Goal: Task Accomplishment & Management: Complete application form

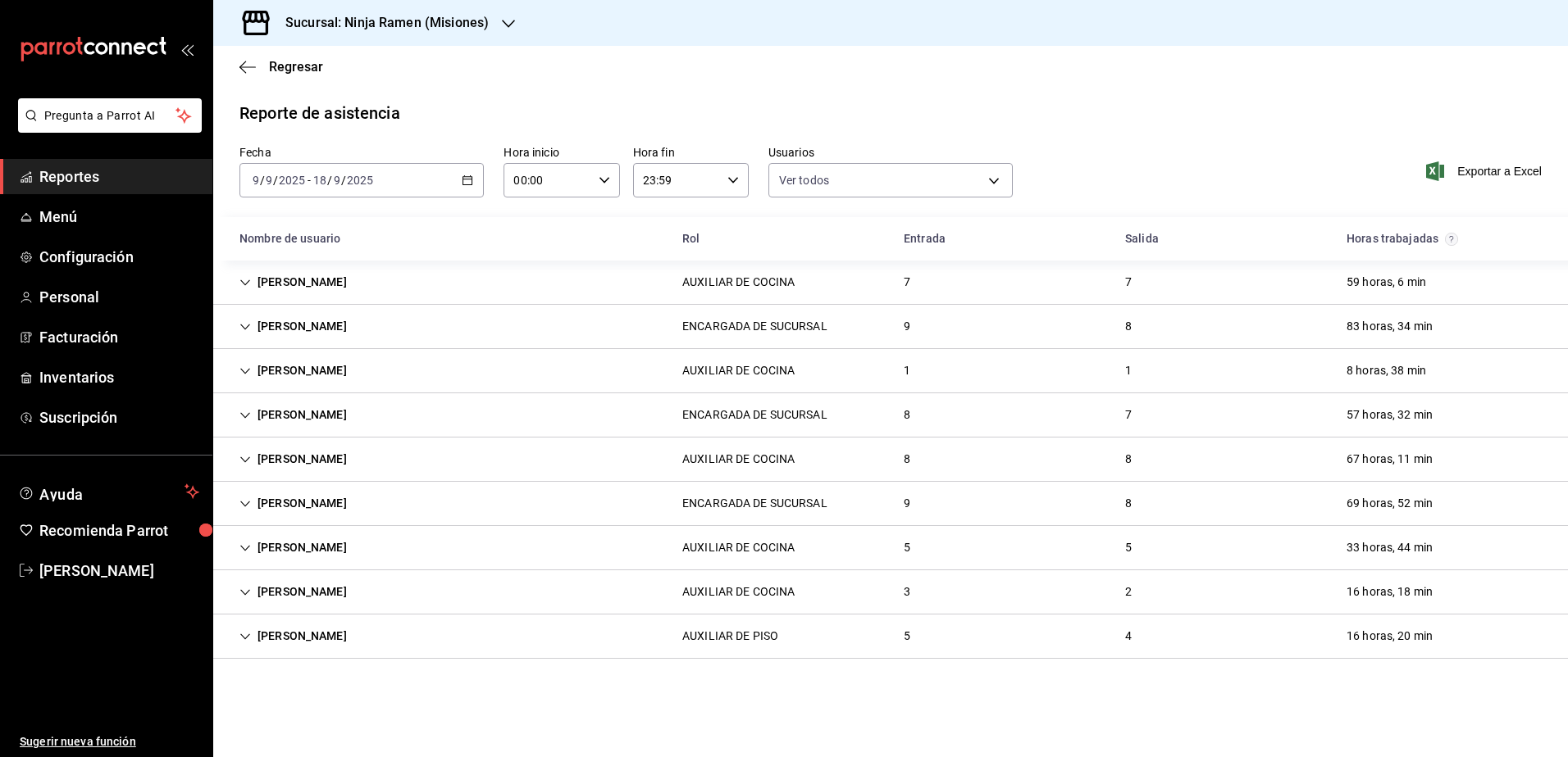
click at [414, 23] on h3 "Sucursal: Ninja Ramen (Misiones)" at bounding box center [380, 22] width 216 height 20
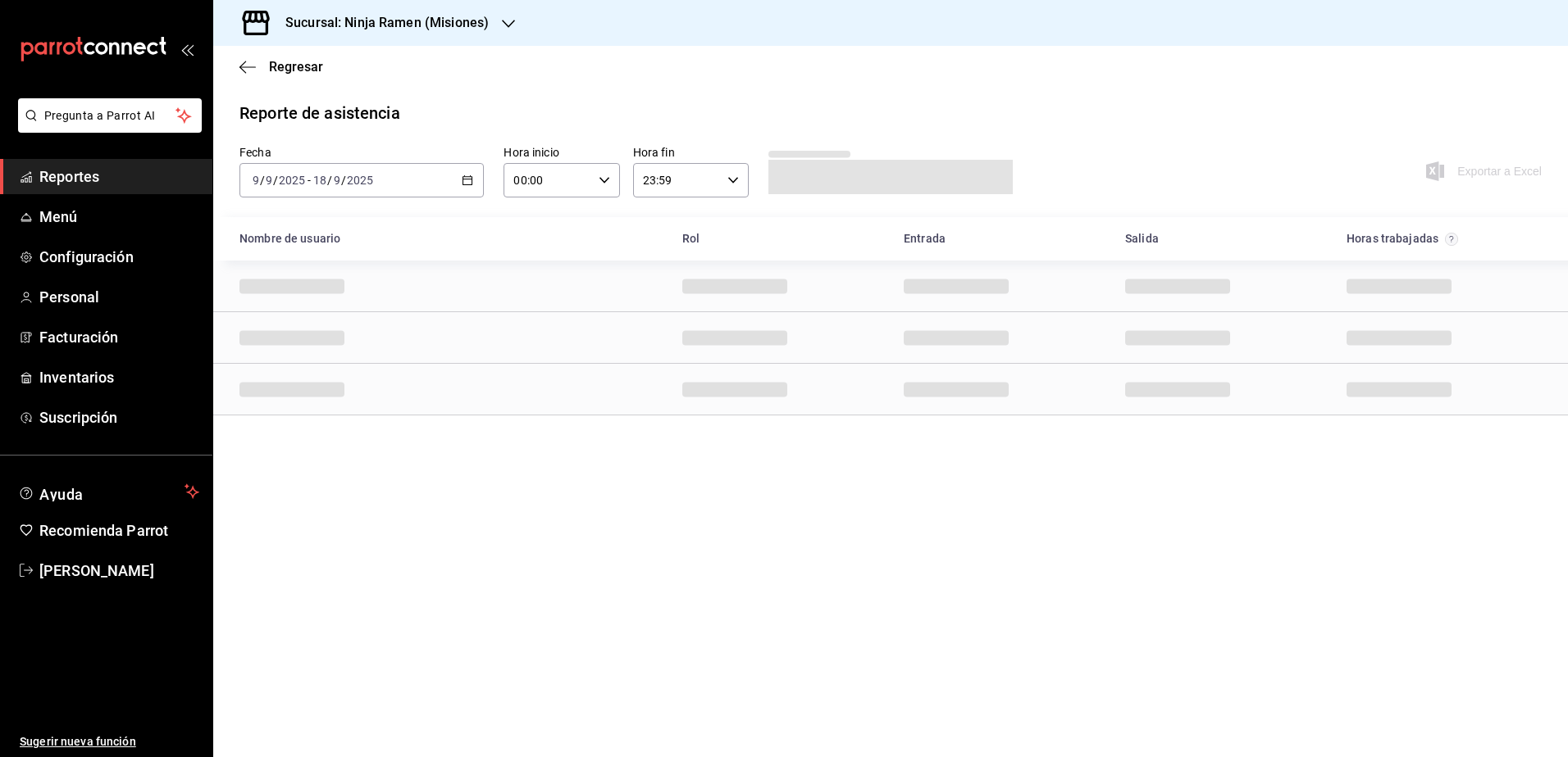
click at [457, 12] on div "Sucursal: Ninja Ramen (Misiones)" at bounding box center [373, 23] width 295 height 46
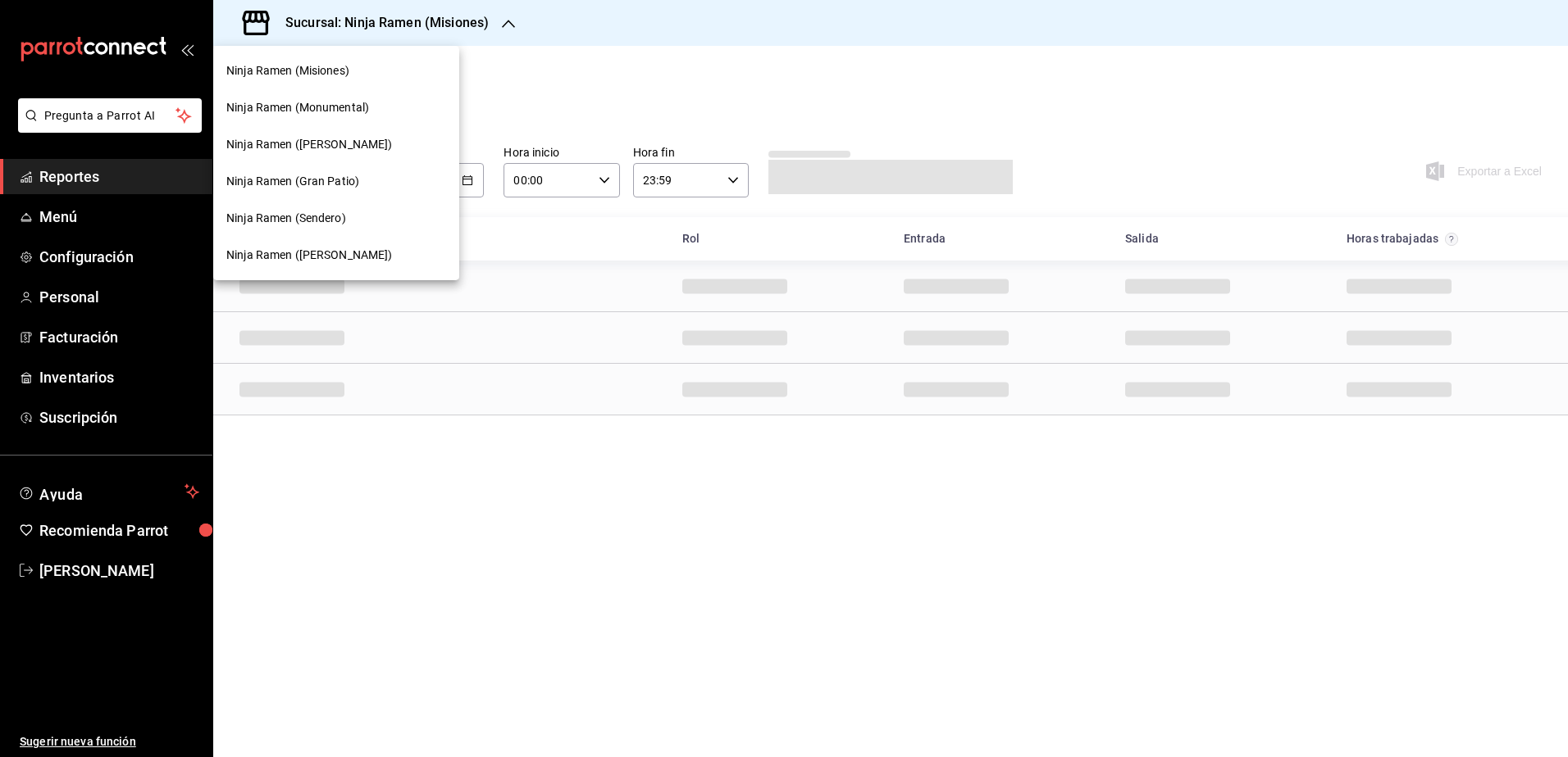
click at [79, 305] on div at bounding box center [784, 378] width 1568 height 757
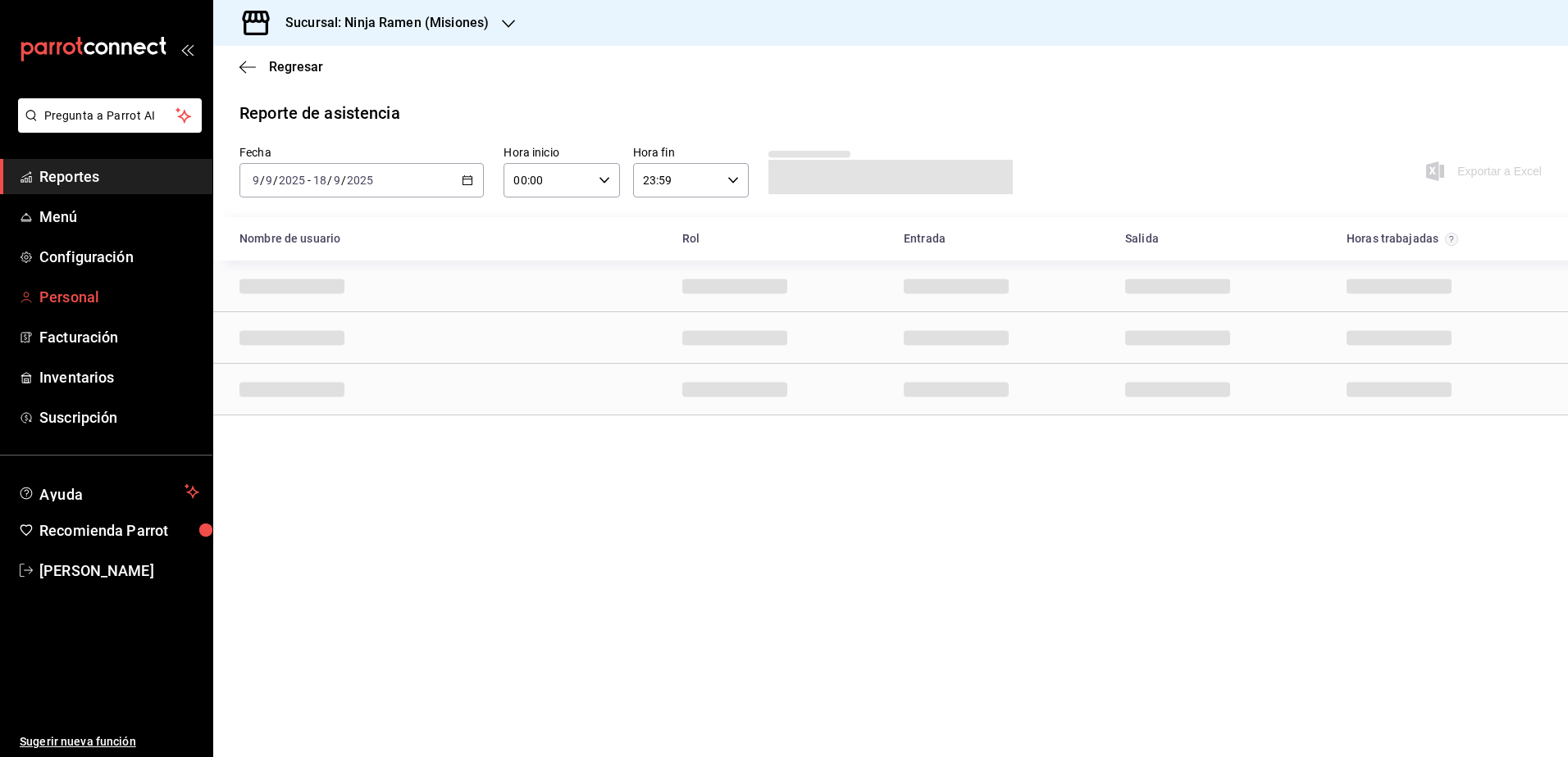
click at [72, 297] on span "Personal" at bounding box center [119, 297] width 160 height 22
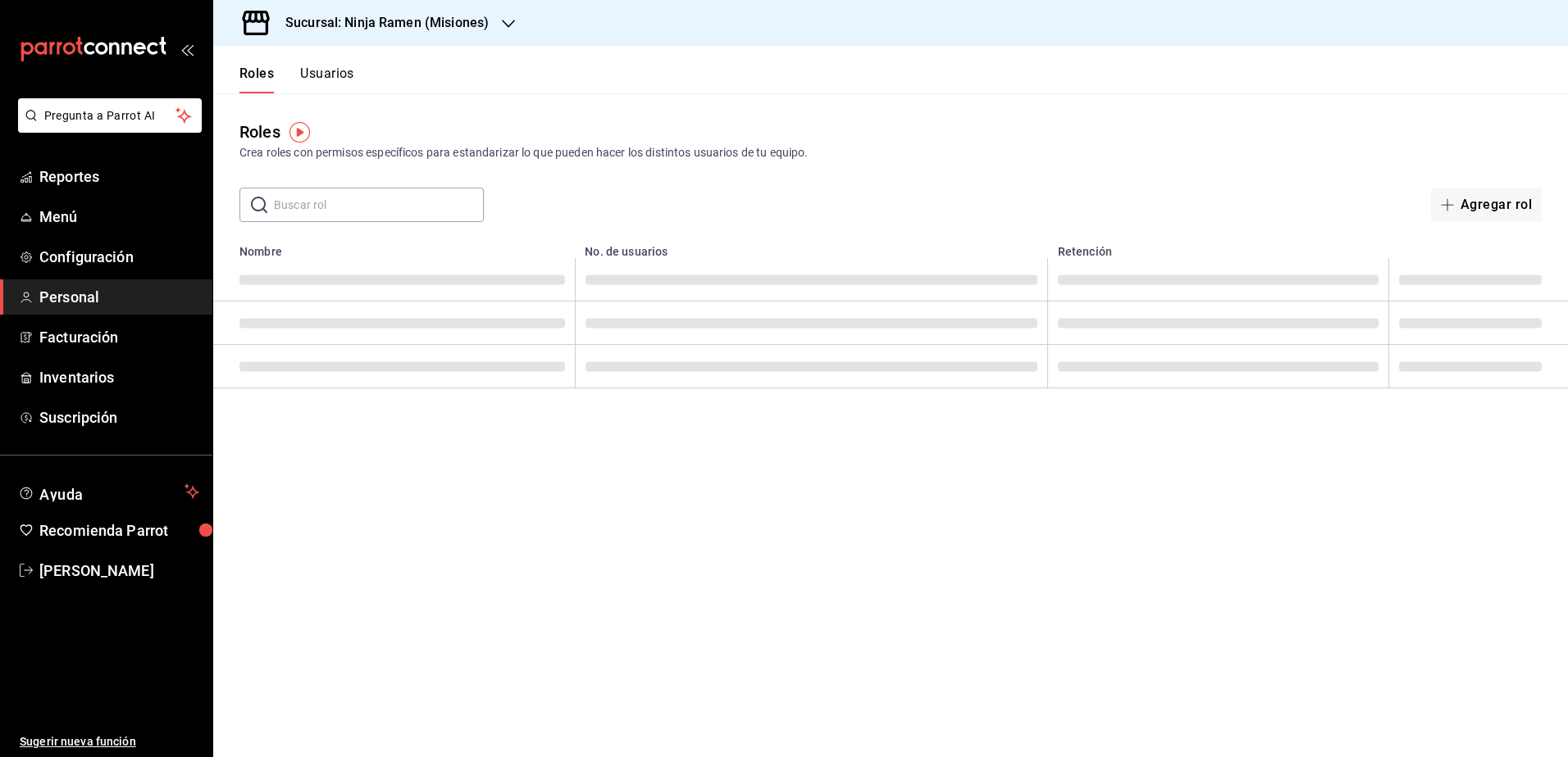
click at [461, 48] on header "Roles Usuarios" at bounding box center [891, 70] width 1354 height 48
click at [480, 23] on h3 "Sucursal: Ninja Ramen (Misiones)" at bounding box center [380, 22] width 216 height 20
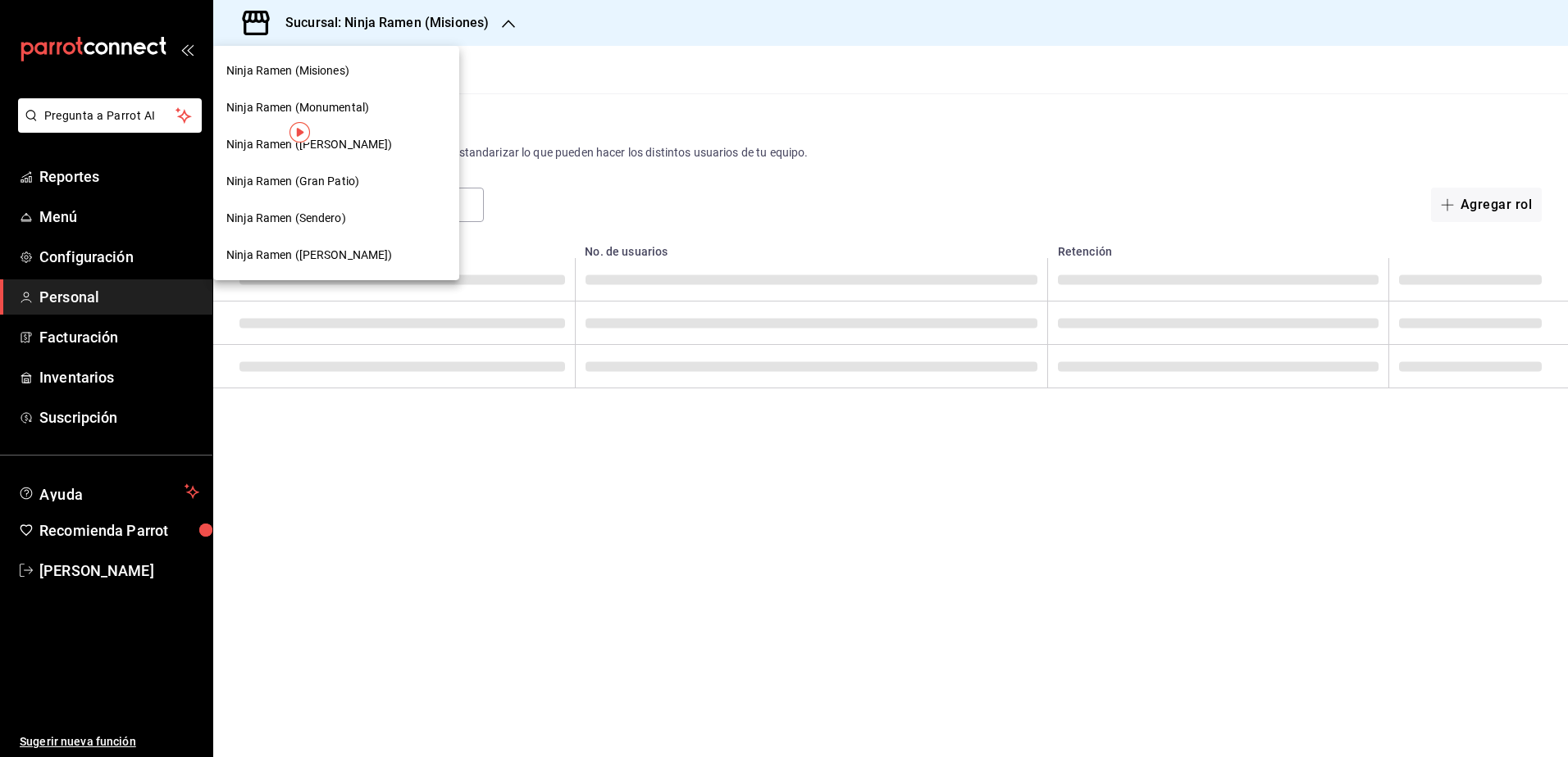
click at [334, 185] on span "Ninja Ramen (Gran Patio)" at bounding box center [293, 181] width 133 height 17
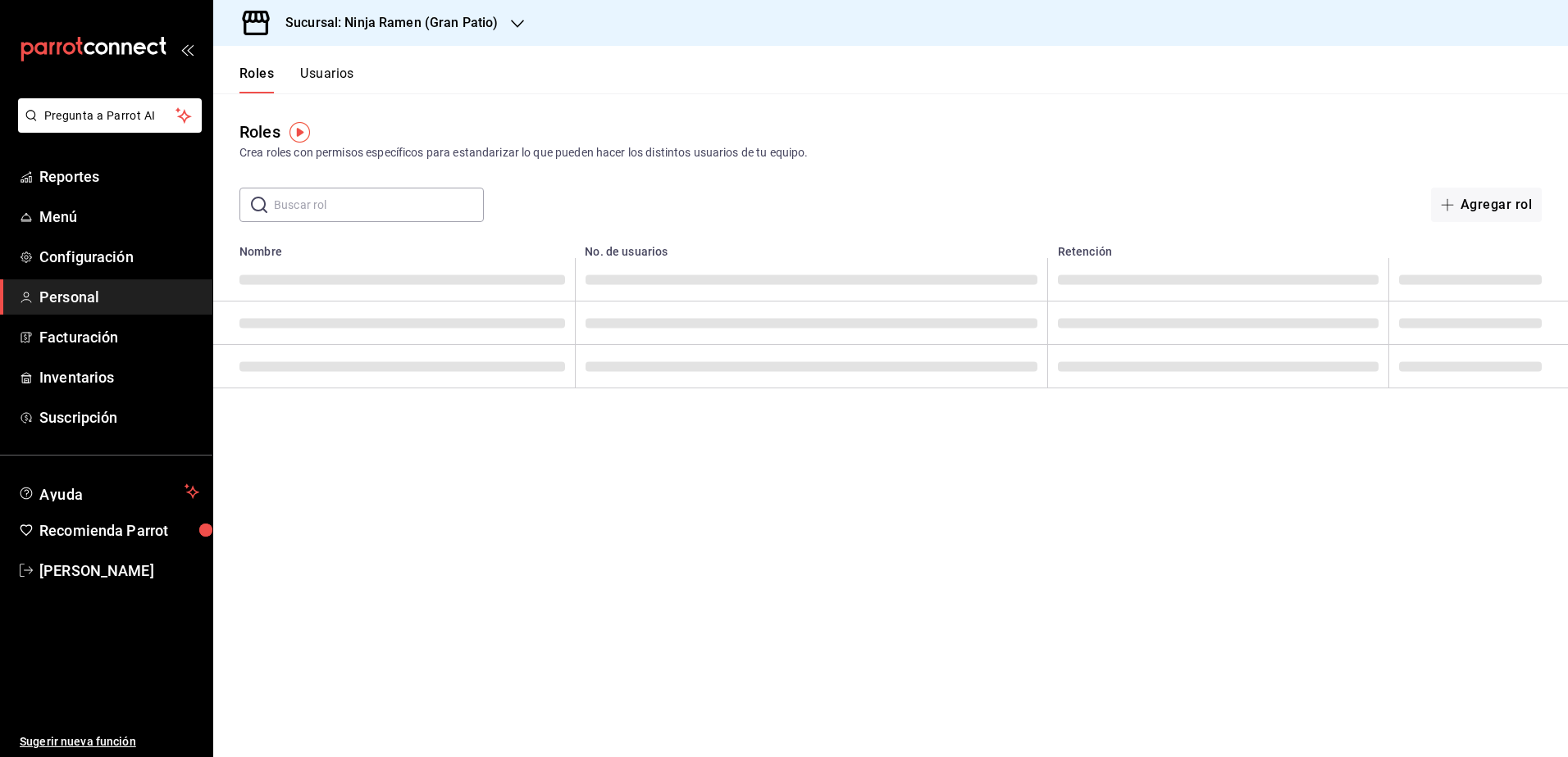
click at [333, 72] on button "Usuarios" at bounding box center [328, 79] width 54 height 28
click at [1470, 197] on button "Nuevo usuario" at bounding box center [1476, 205] width 129 height 34
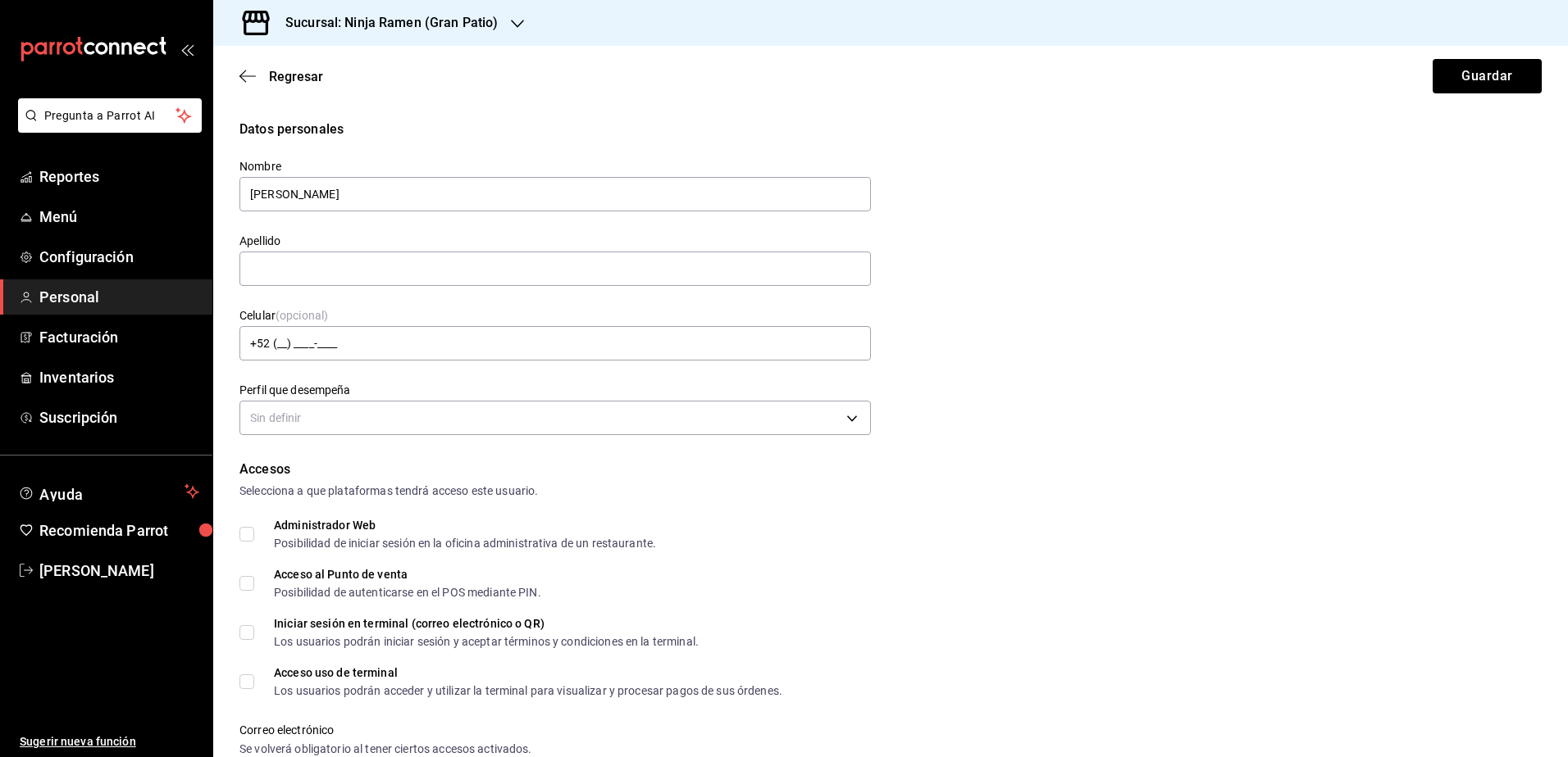
type input "[PERSON_NAME]"
type input "[PHONE_NUMBER]"
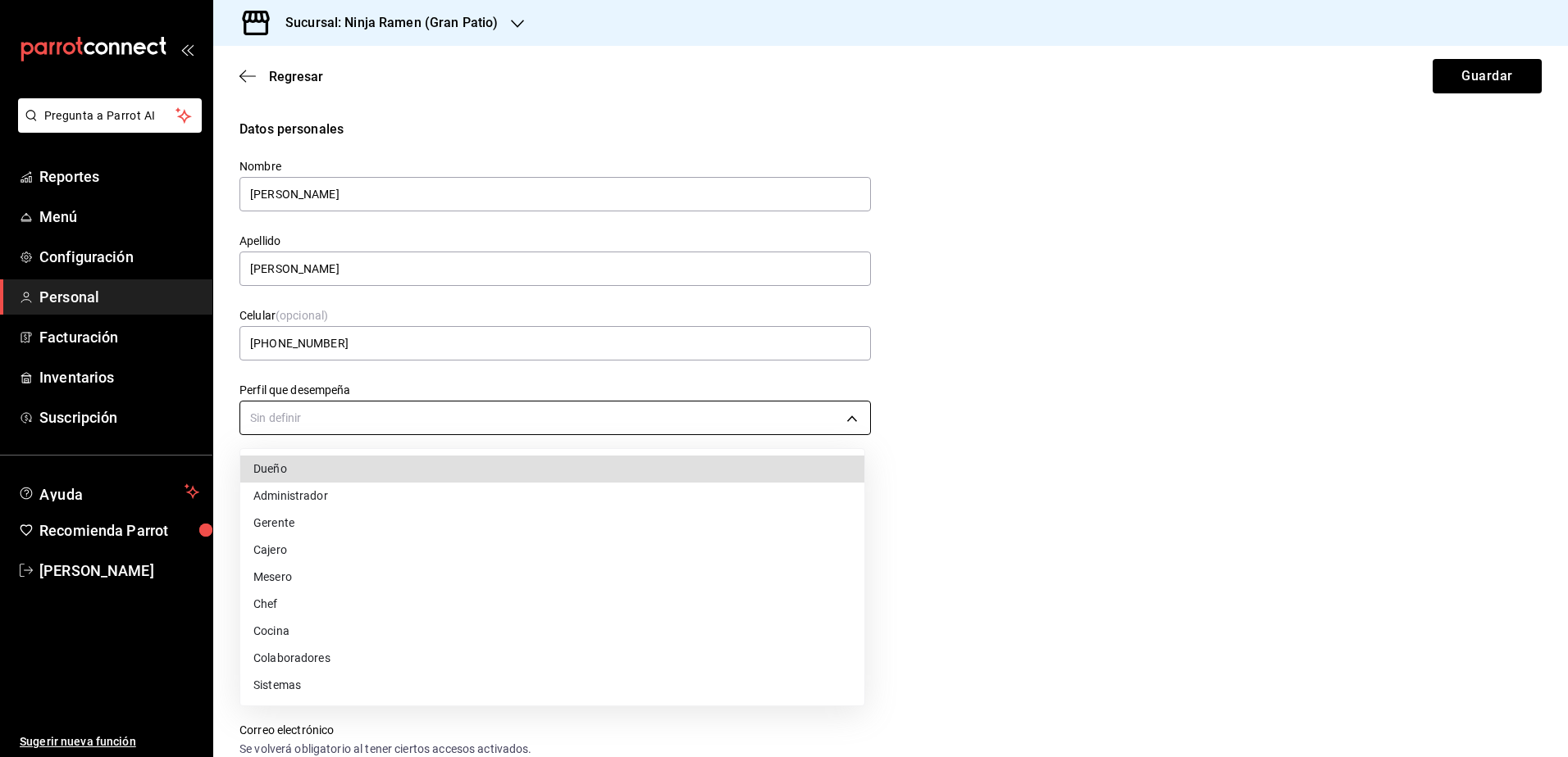
click at [801, 423] on body "Pregunta a Parrot AI Reportes Menú Configuración Personal Facturación Inventari…" at bounding box center [784, 378] width 1568 height 757
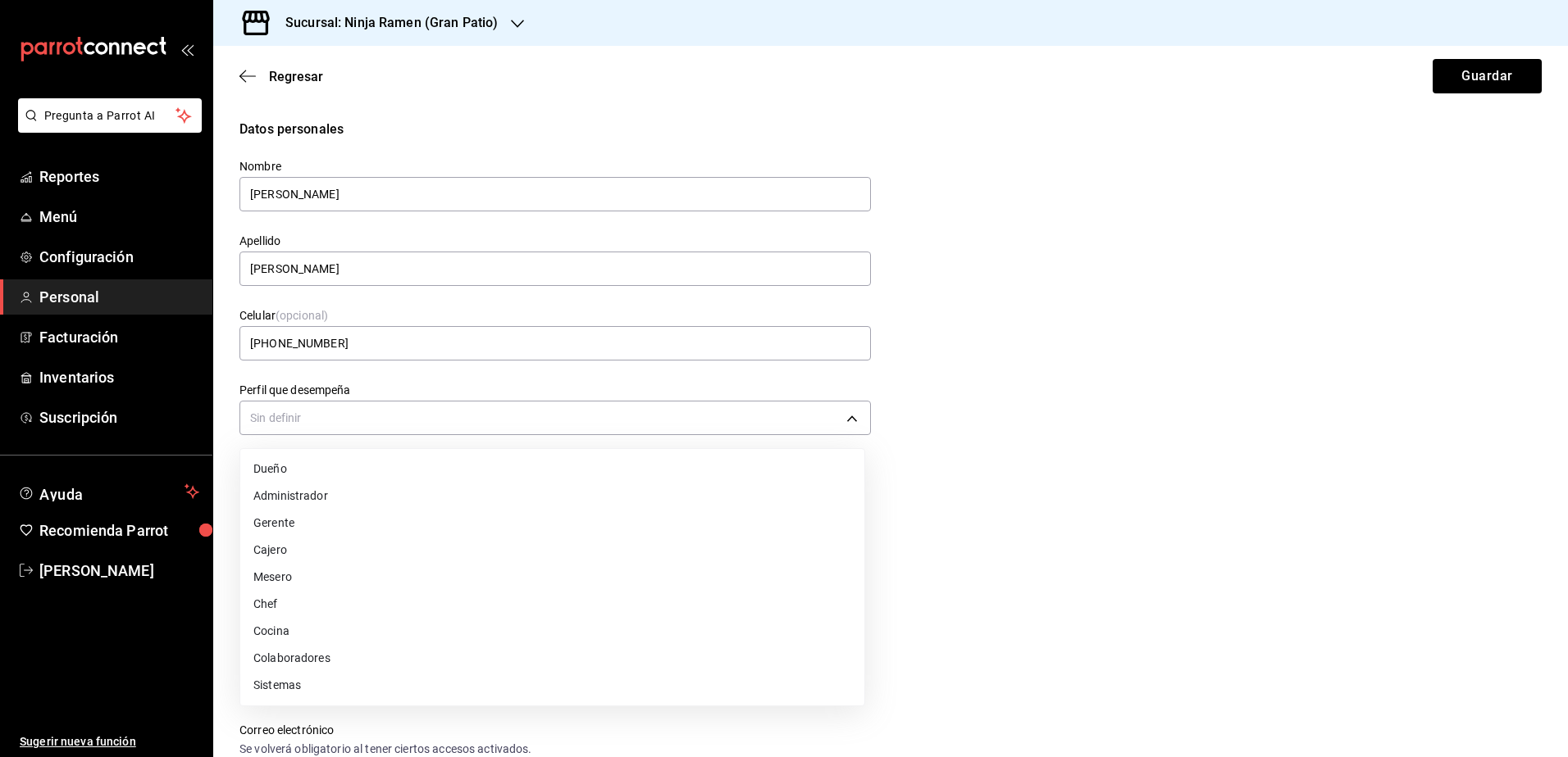
click at [515, 561] on li "Cajero" at bounding box center [551, 550] width 624 height 27
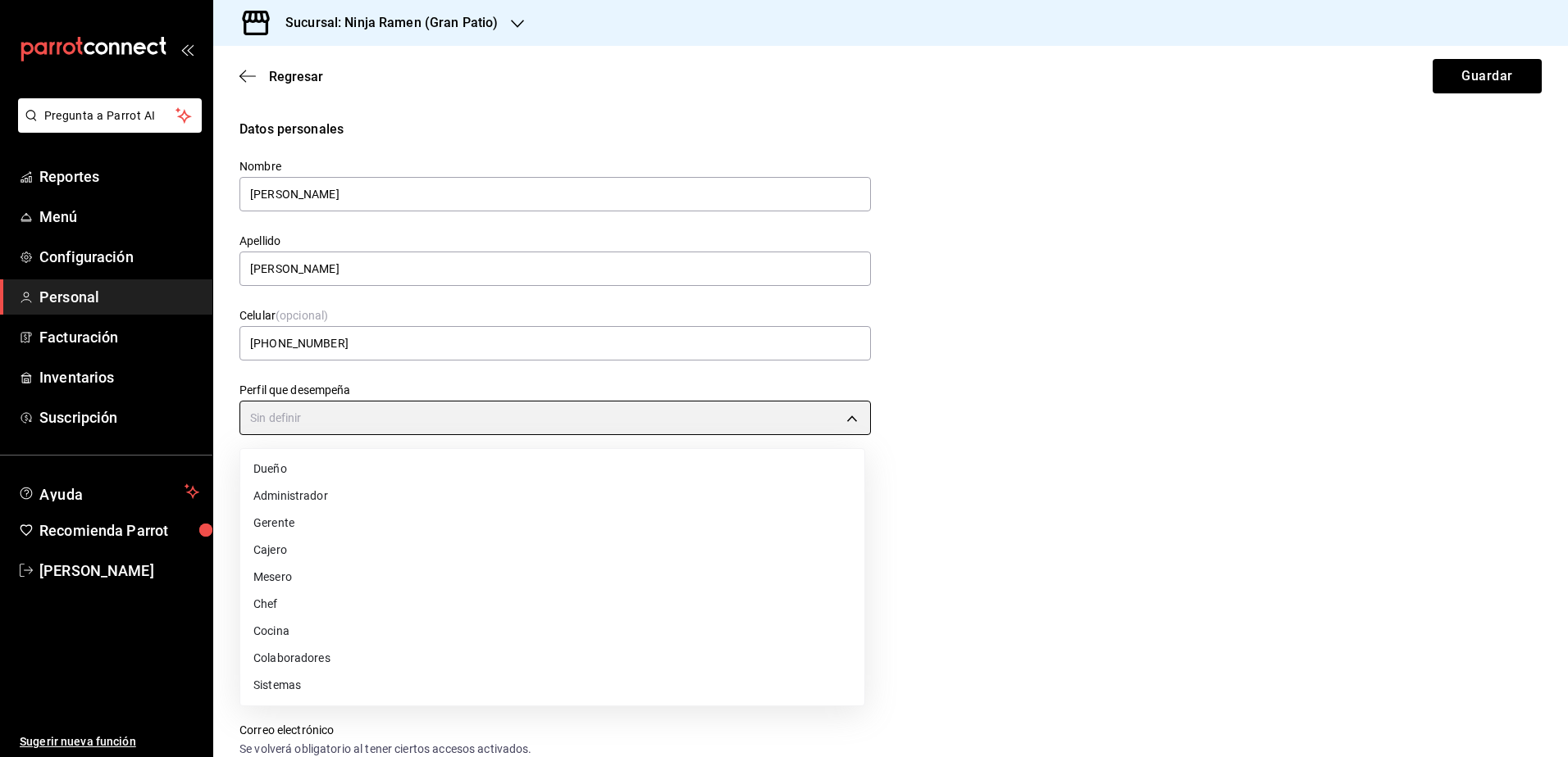
type input "CASHIER"
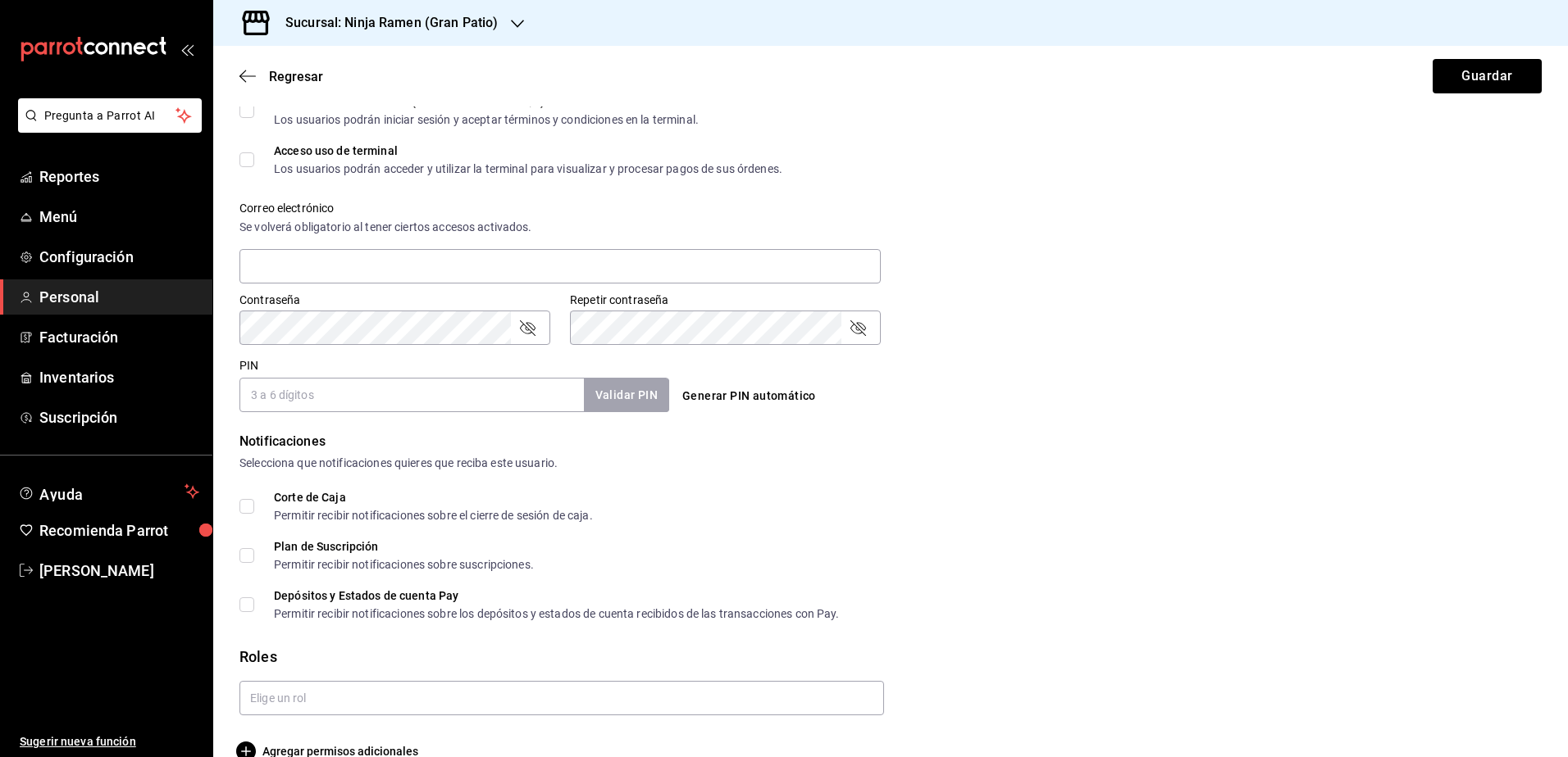
scroll to position [553, 0]
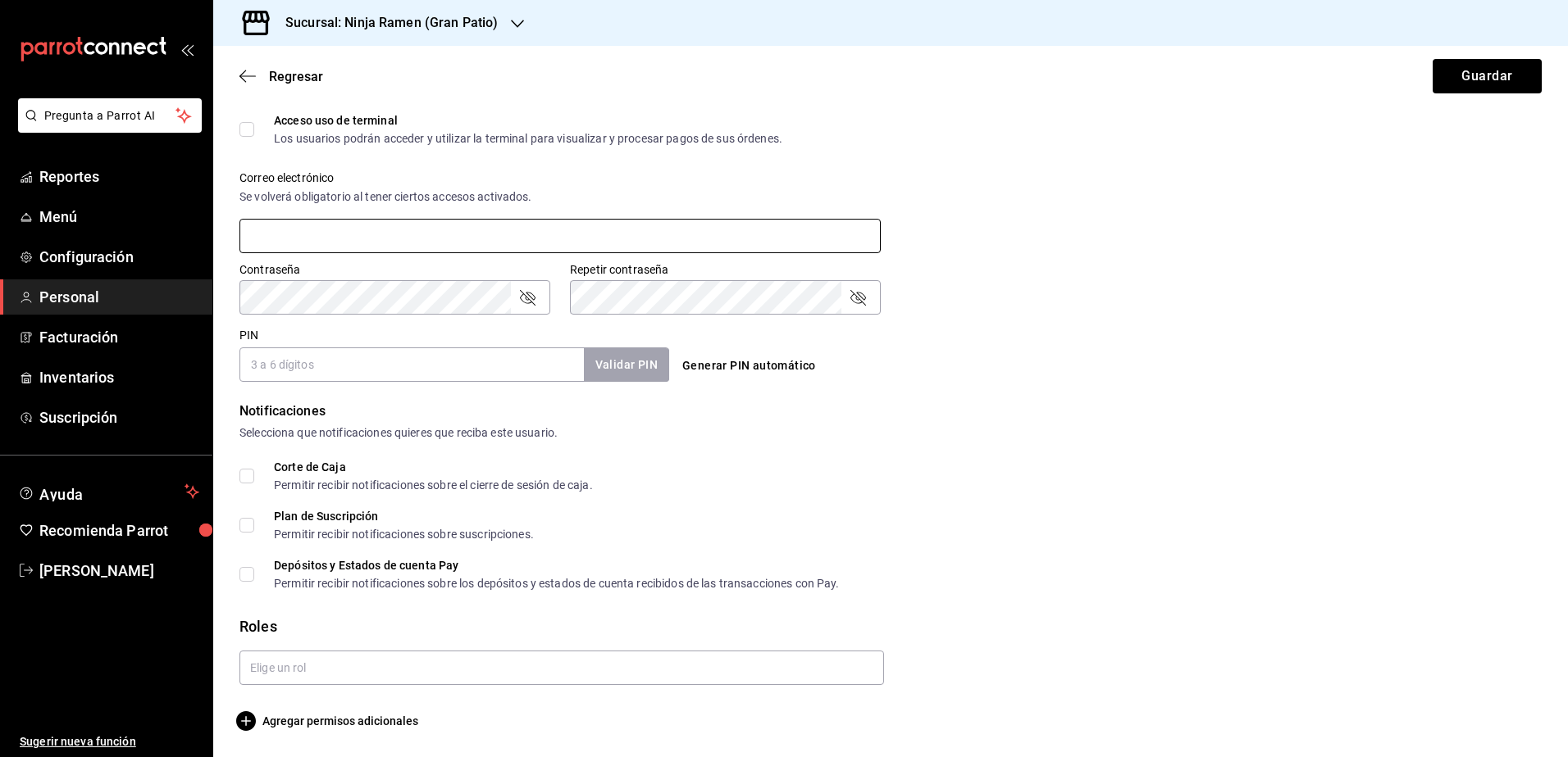
click at [440, 236] on input "text" at bounding box center [560, 236] width 641 height 34
type input "[EMAIL_ADDRESS][DOMAIN_NAME]"
type input "1812"
click at [621, 367] on button "Validar PIN" at bounding box center [625, 365] width 87 height 35
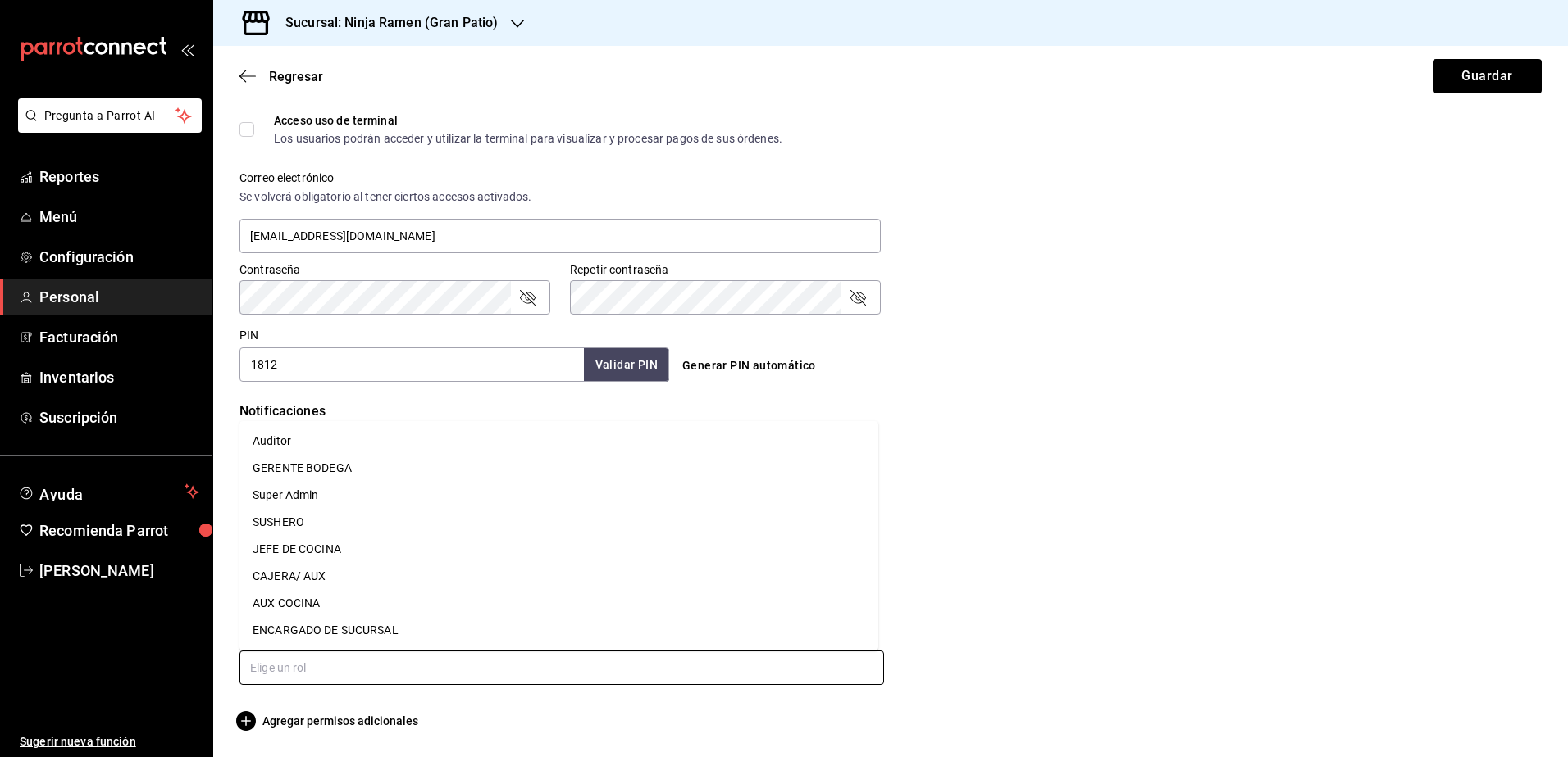
click at [587, 668] on input "text" at bounding box center [561, 668] width 644 height 34
click at [505, 566] on li "CAJERA/ AUX" at bounding box center [558, 577] width 639 height 27
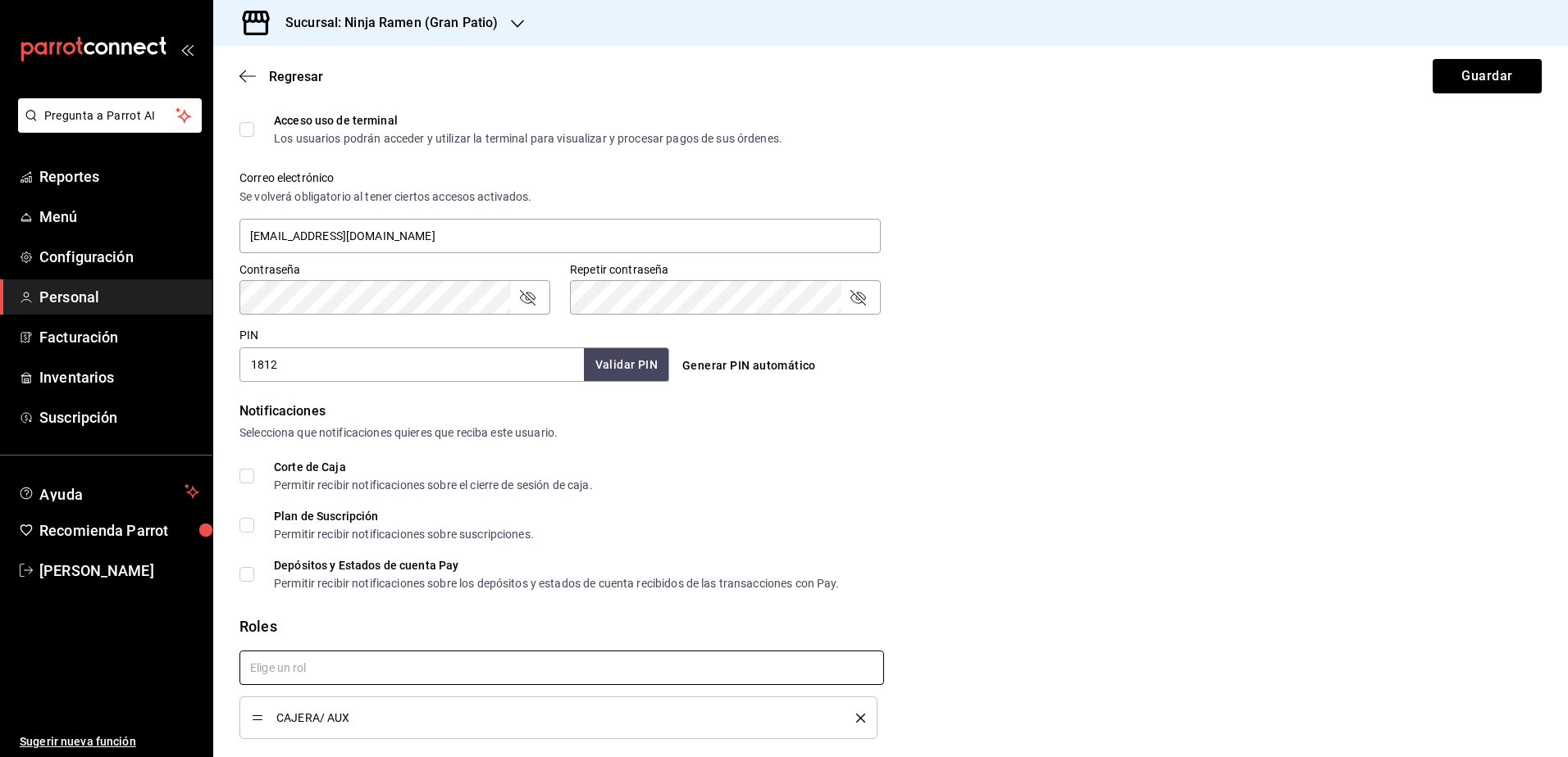
checkbox input "true"
click at [1465, 77] on button "Guardar" at bounding box center [1487, 76] width 109 height 34
